Goal: Task Accomplishment & Management: Manage account settings

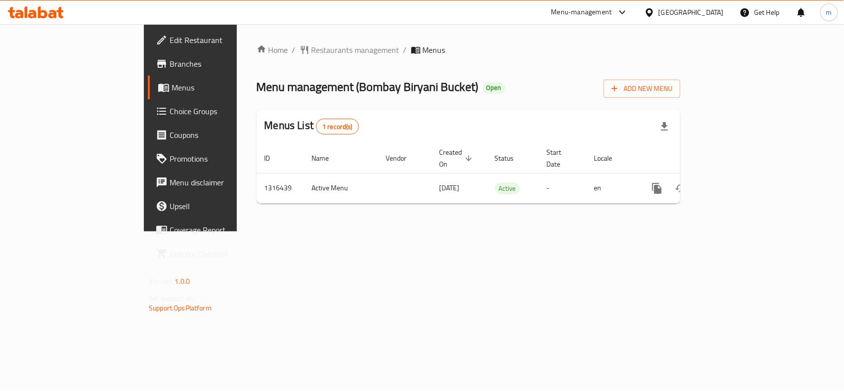
click at [148, 118] on link "Choice Groups" at bounding box center [216, 111] width 137 height 24
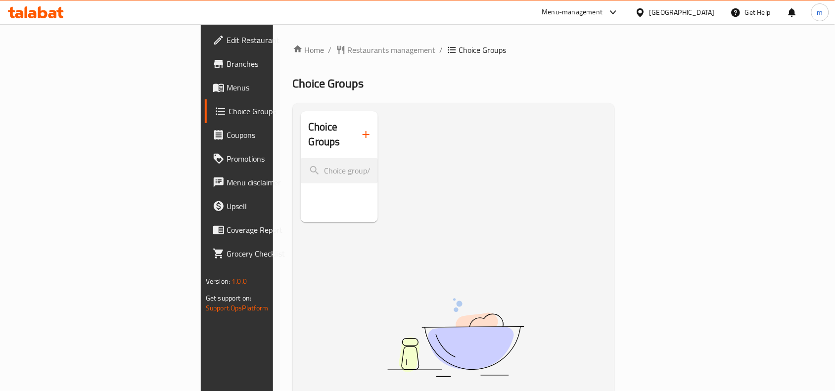
click at [227, 86] on span "Menus" at bounding box center [280, 88] width 106 height 12
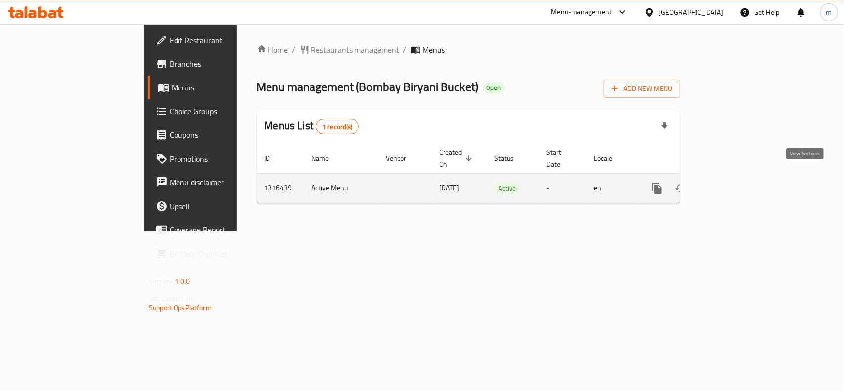
click at [735, 183] on icon "enhanced table" at bounding box center [729, 189] width 12 height 12
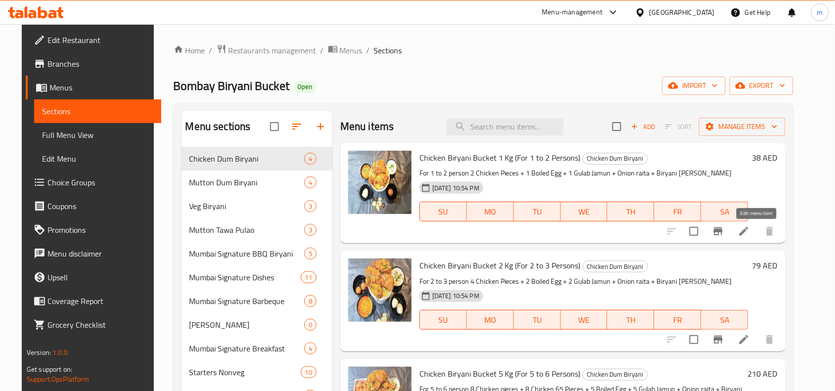
click at [750, 234] on icon at bounding box center [744, 232] width 12 height 12
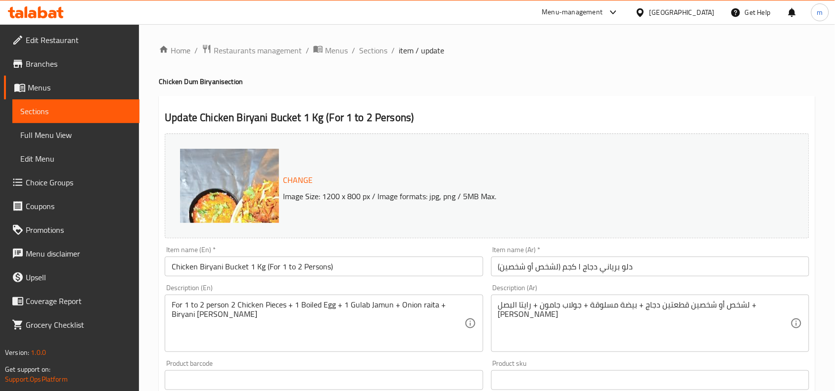
click at [49, 9] on icon at bounding box center [36, 12] width 56 height 12
